Goal: Information Seeking & Learning: Learn about a topic

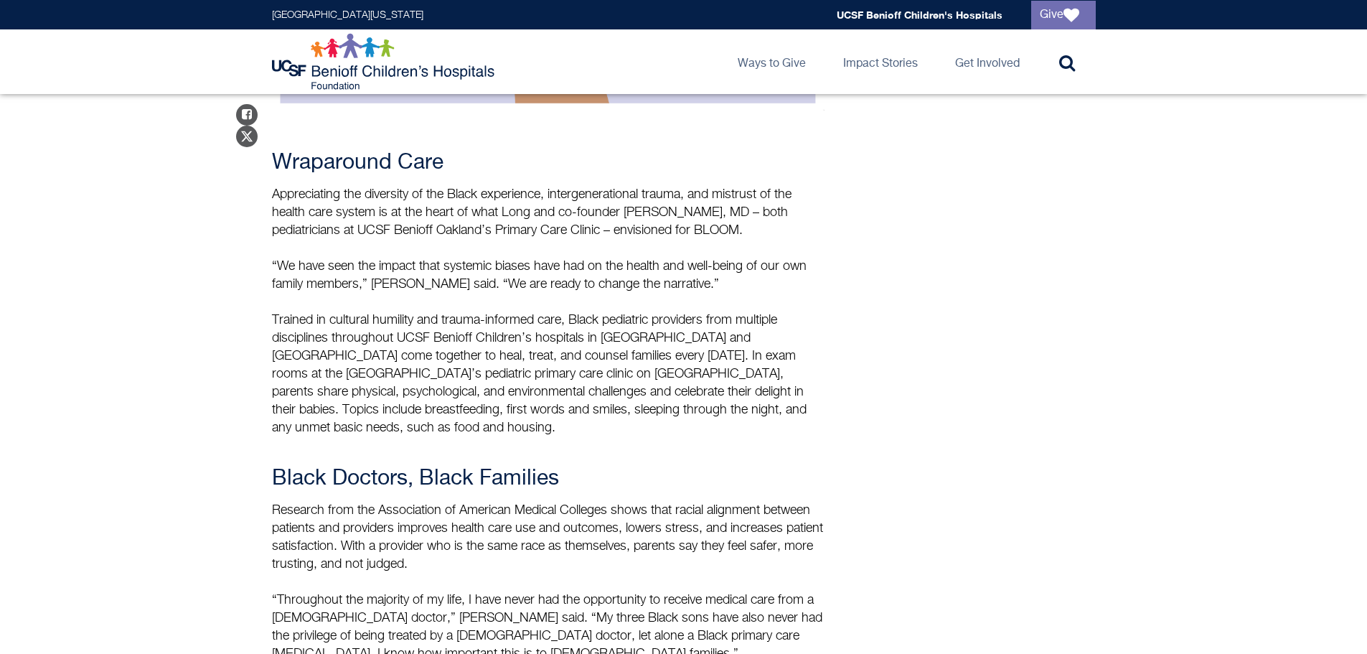
scroll to position [1859, 0]
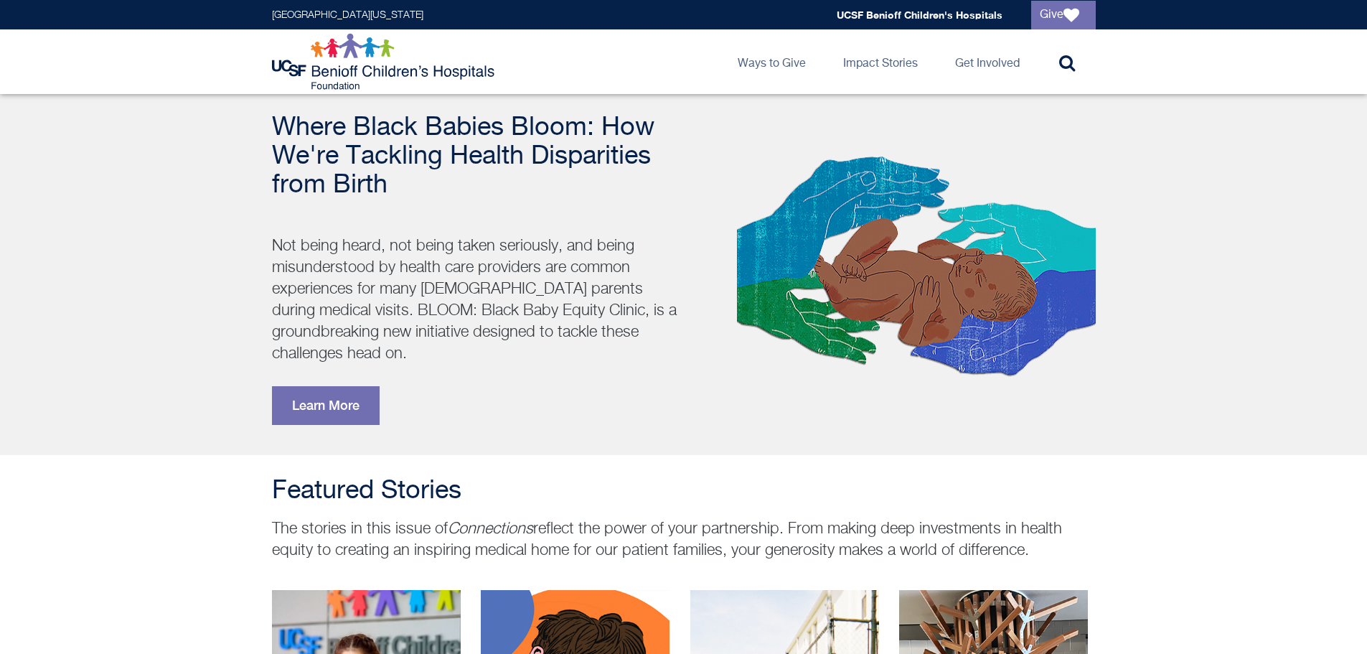
scroll to position [144, 0]
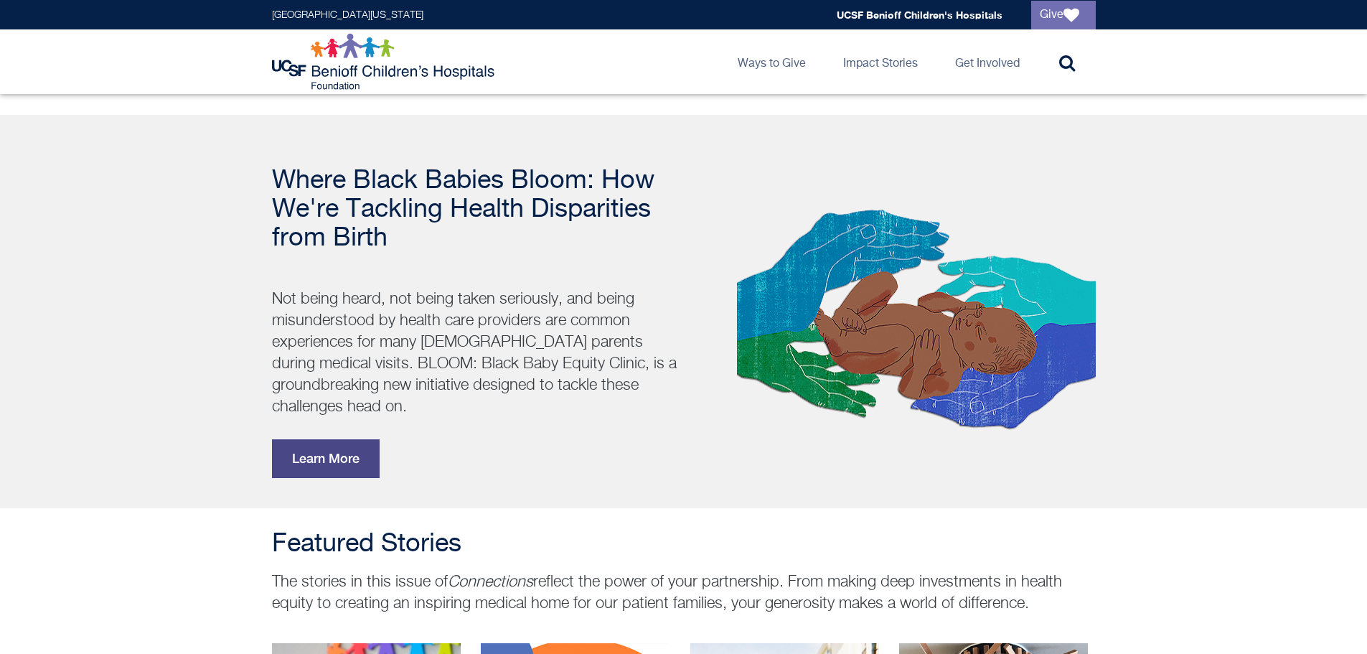
click at [336, 442] on link "Learn More" at bounding box center [326, 458] width 108 height 39
